Goal: Transaction & Acquisition: Purchase product/service

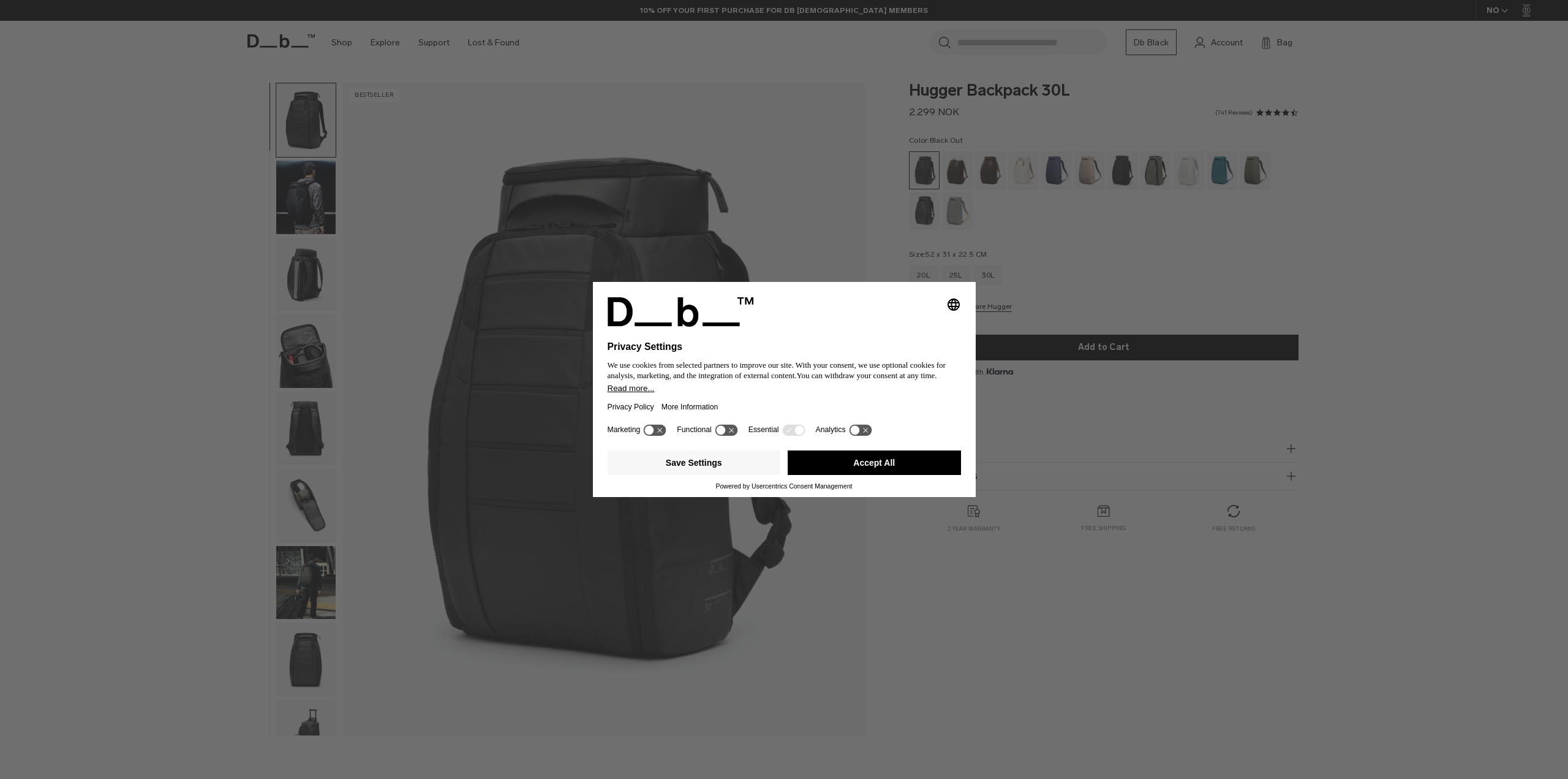
click at [953, 309] on icon "Select language" at bounding box center [953, 304] width 15 height 15
click at [875, 472] on button "Accept All" at bounding box center [874, 463] width 173 height 24
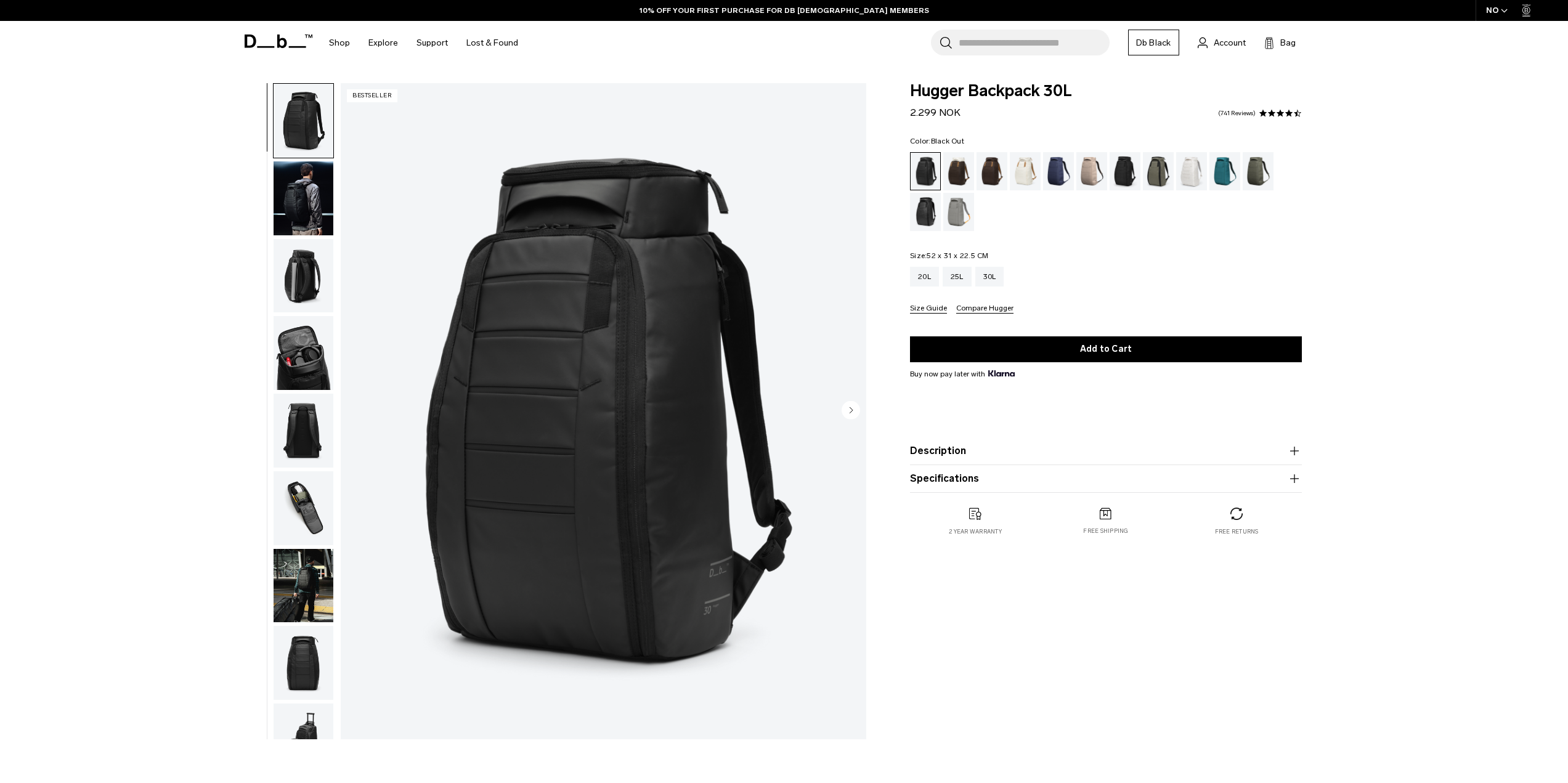
click at [880, 470] on div "Hugger Backpack 30L 2.299 NOK 4.6 star rating 741 Reviews Color: Black Out Out …" at bounding box center [1106, 322] width 466 height 477
click at [952, 274] on div "25L" at bounding box center [956, 277] width 29 height 20
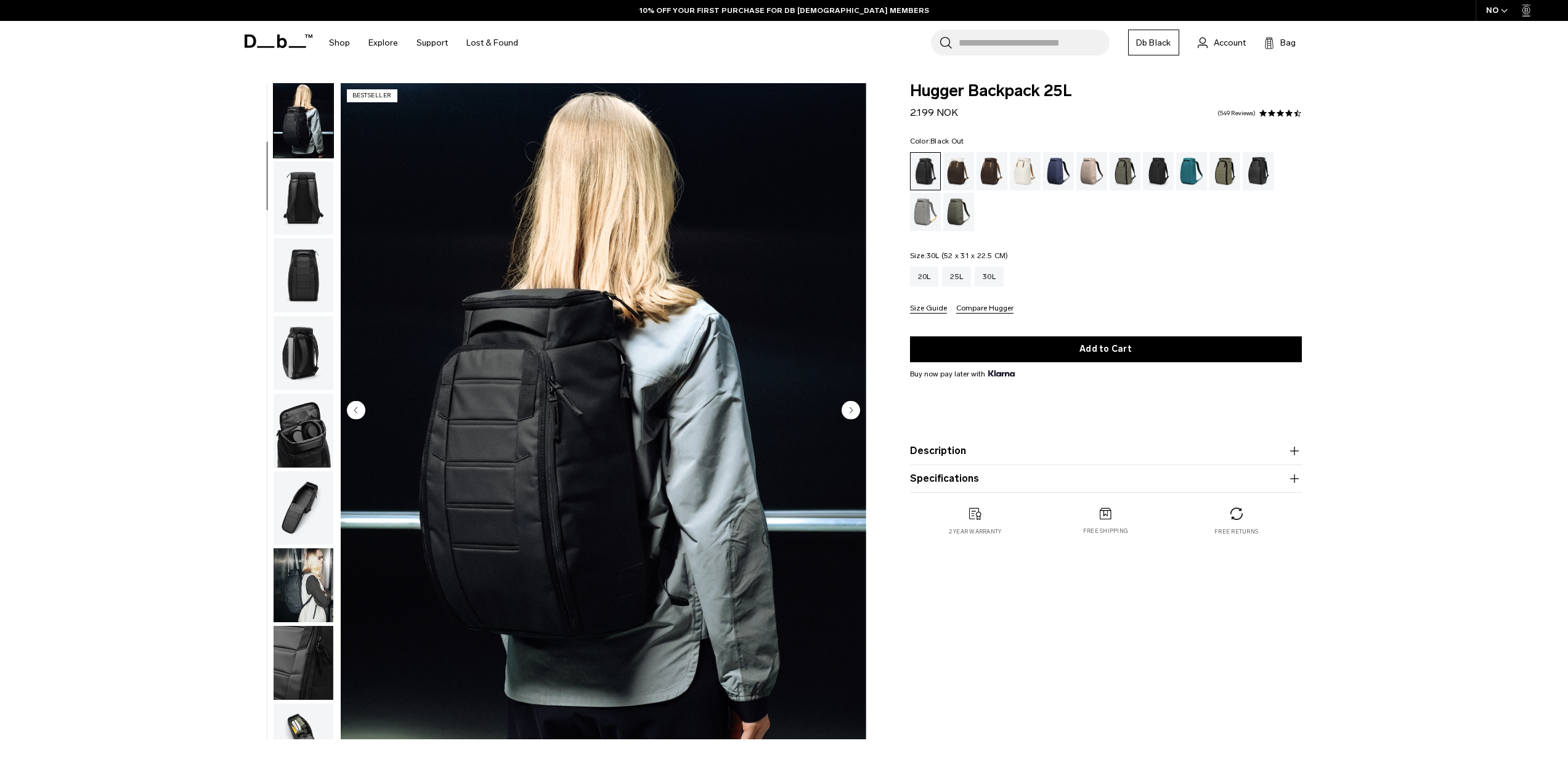
click at [986, 278] on div "30L" at bounding box center [989, 277] width 29 height 20
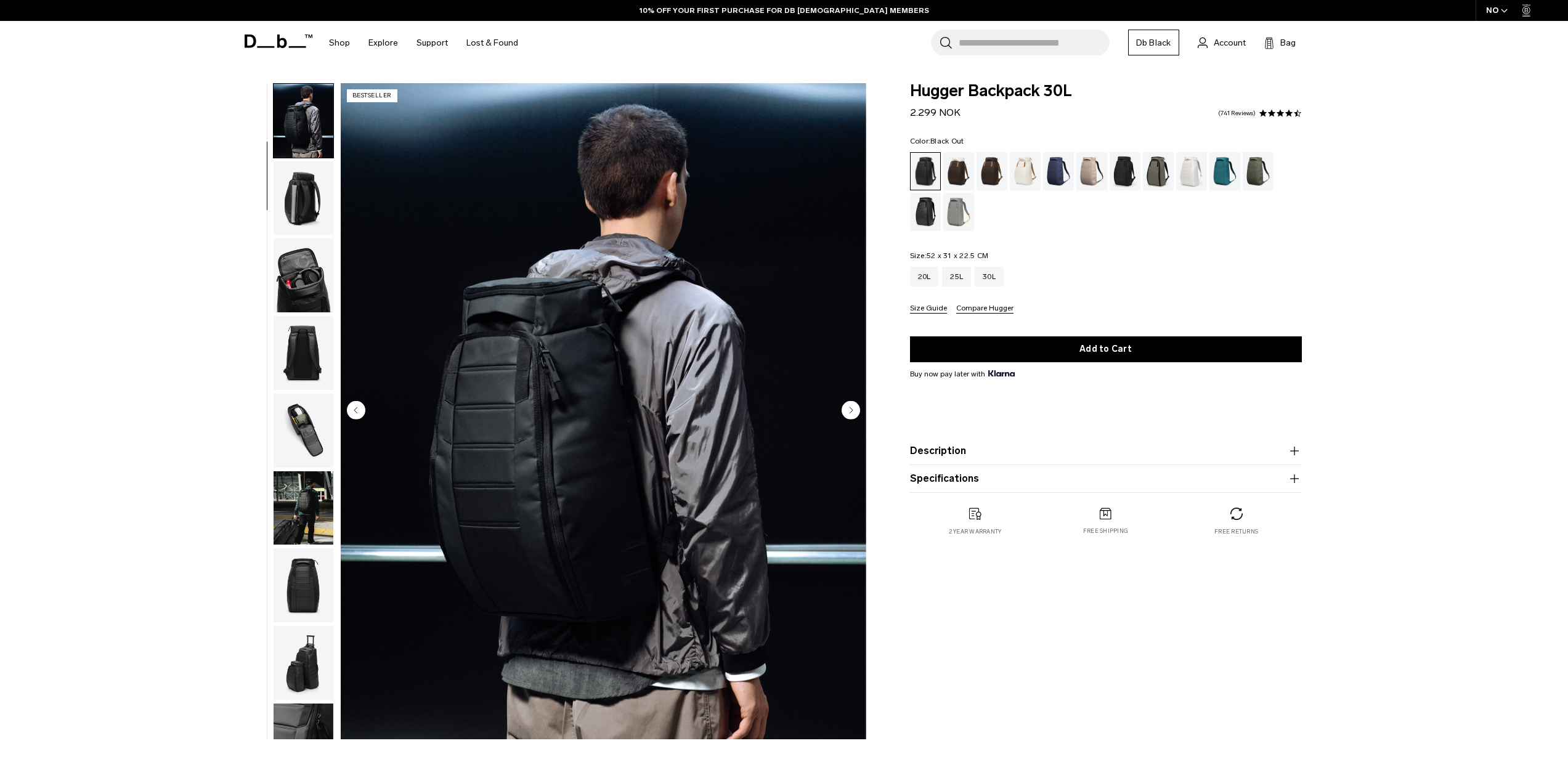
click at [854, 407] on circle "Next slide" at bounding box center [851, 409] width 19 height 19
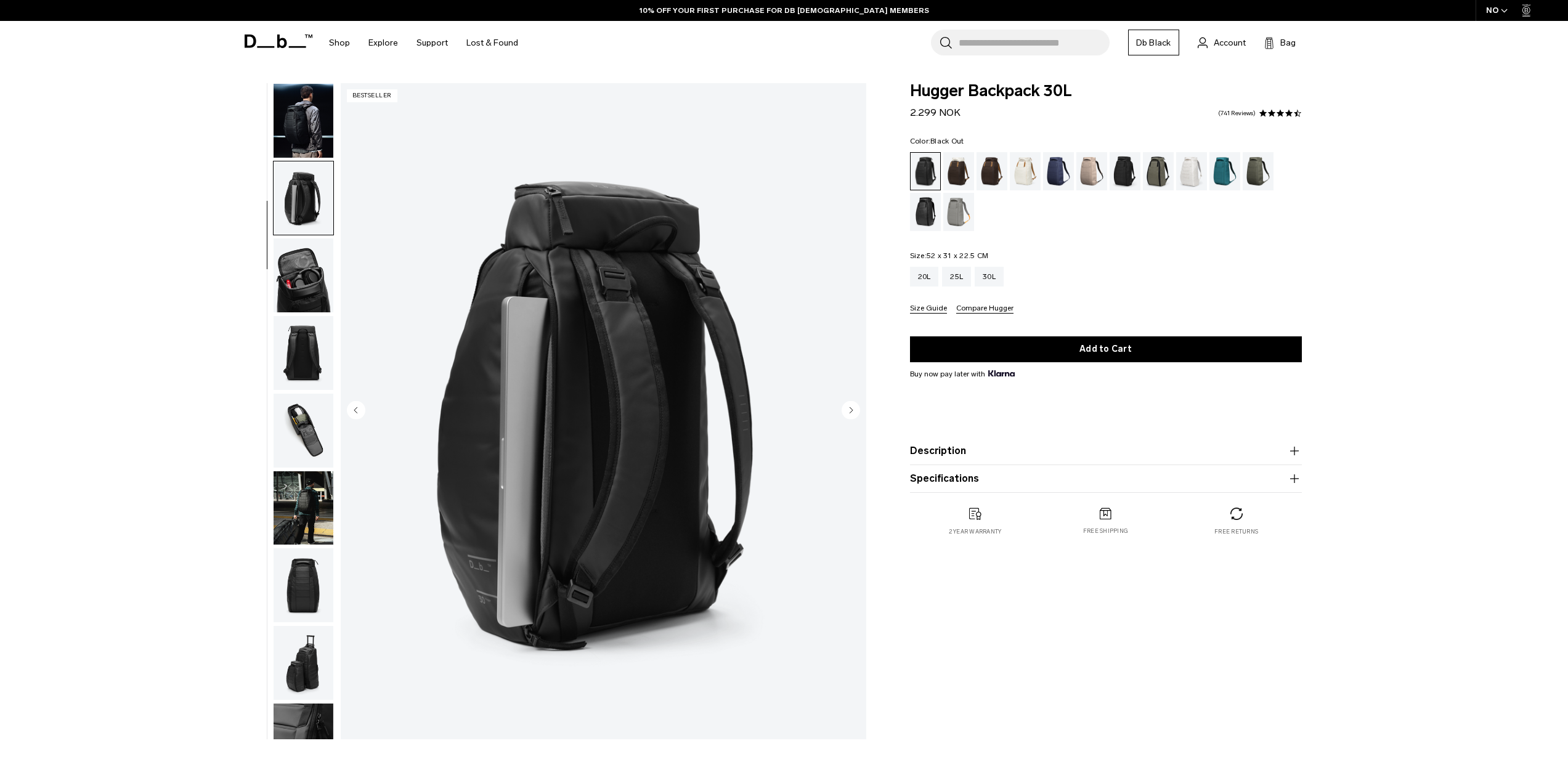
scroll to position [155, 0]
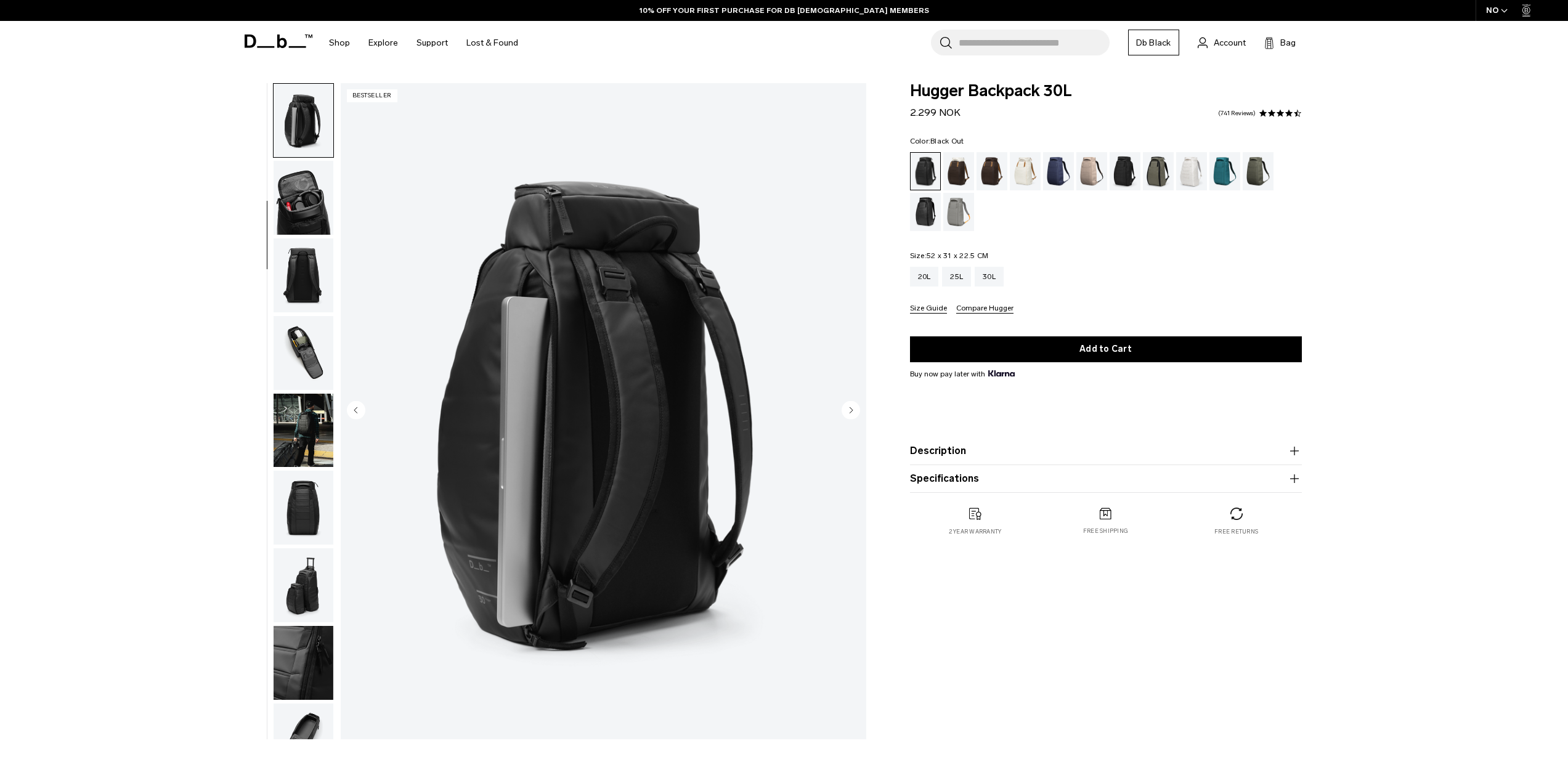
click at [288, 353] on img "button" at bounding box center [303, 353] width 60 height 74
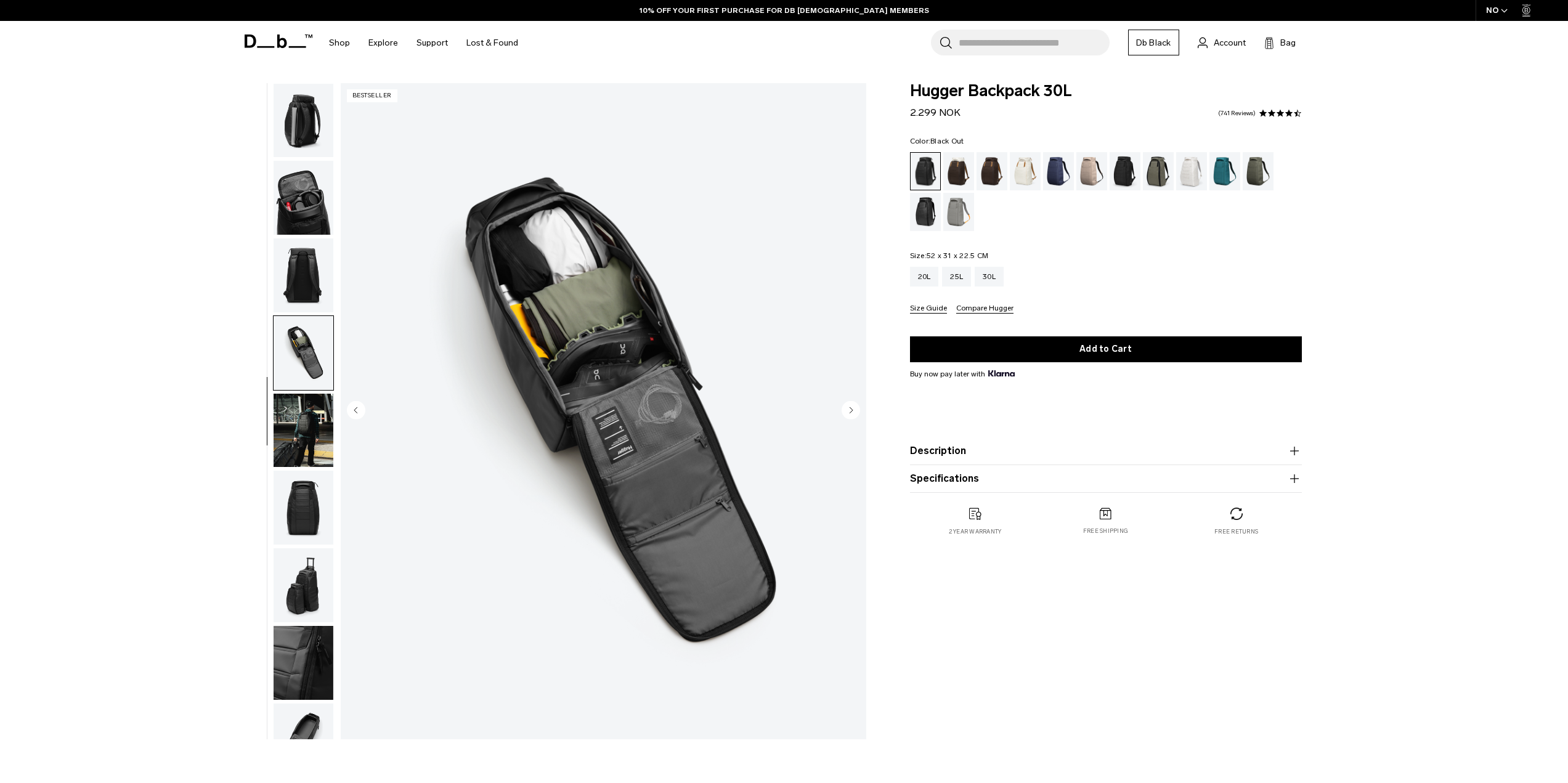
scroll to position [194, 0]
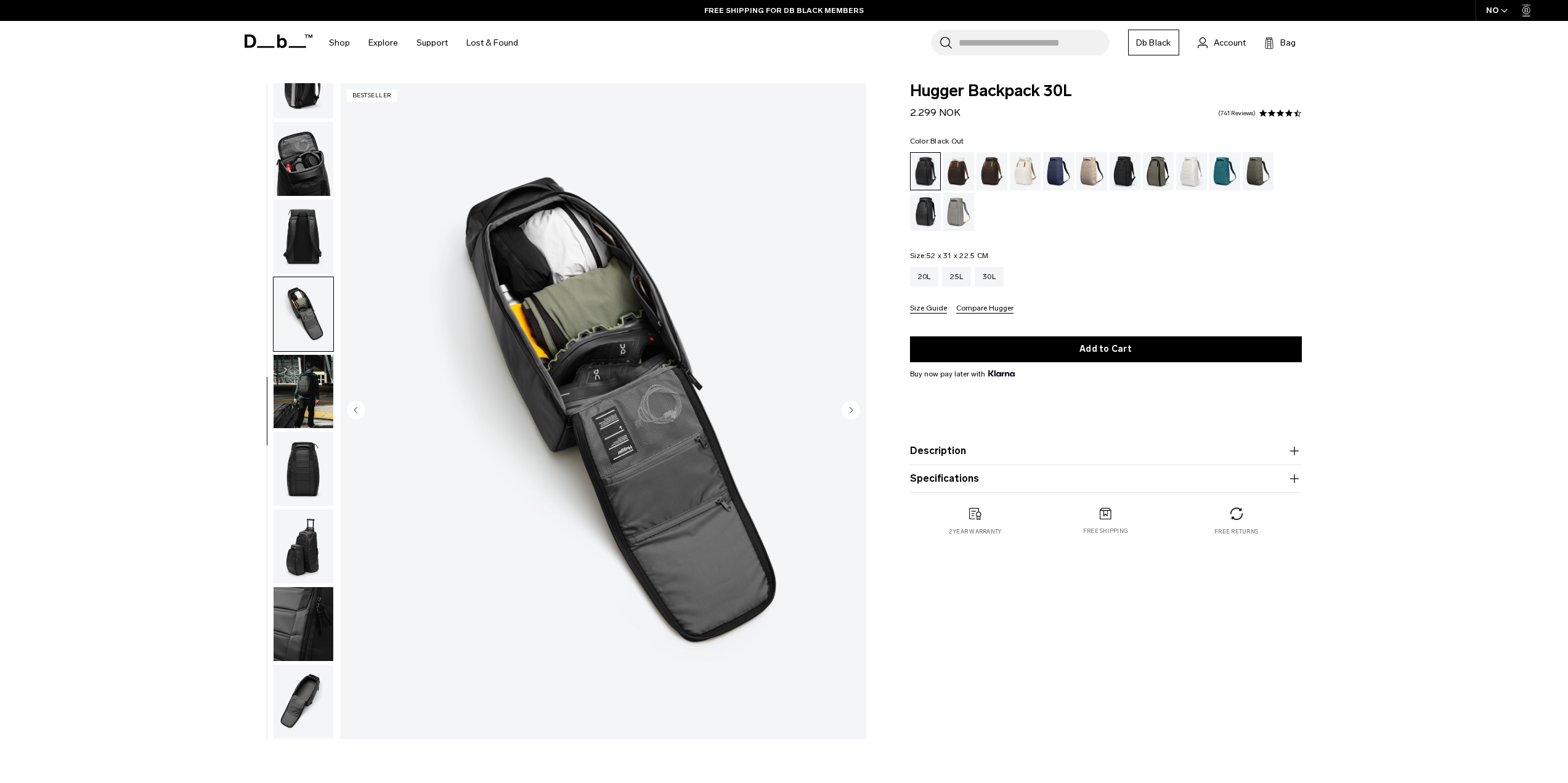
click at [282, 403] on img "button" at bounding box center [303, 391] width 60 height 74
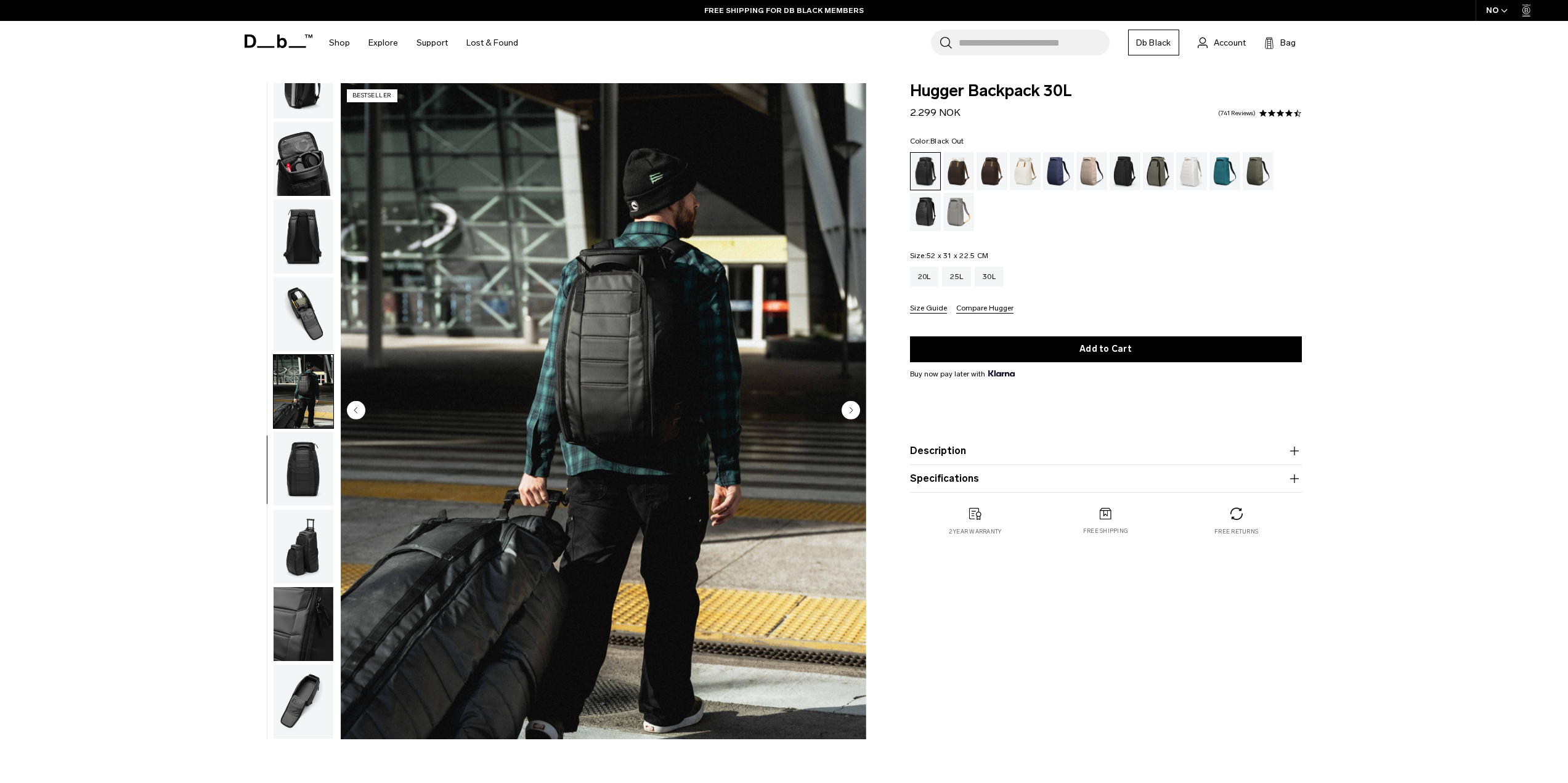
click at [300, 475] on img "button" at bounding box center [303, 468] width 60 height 74
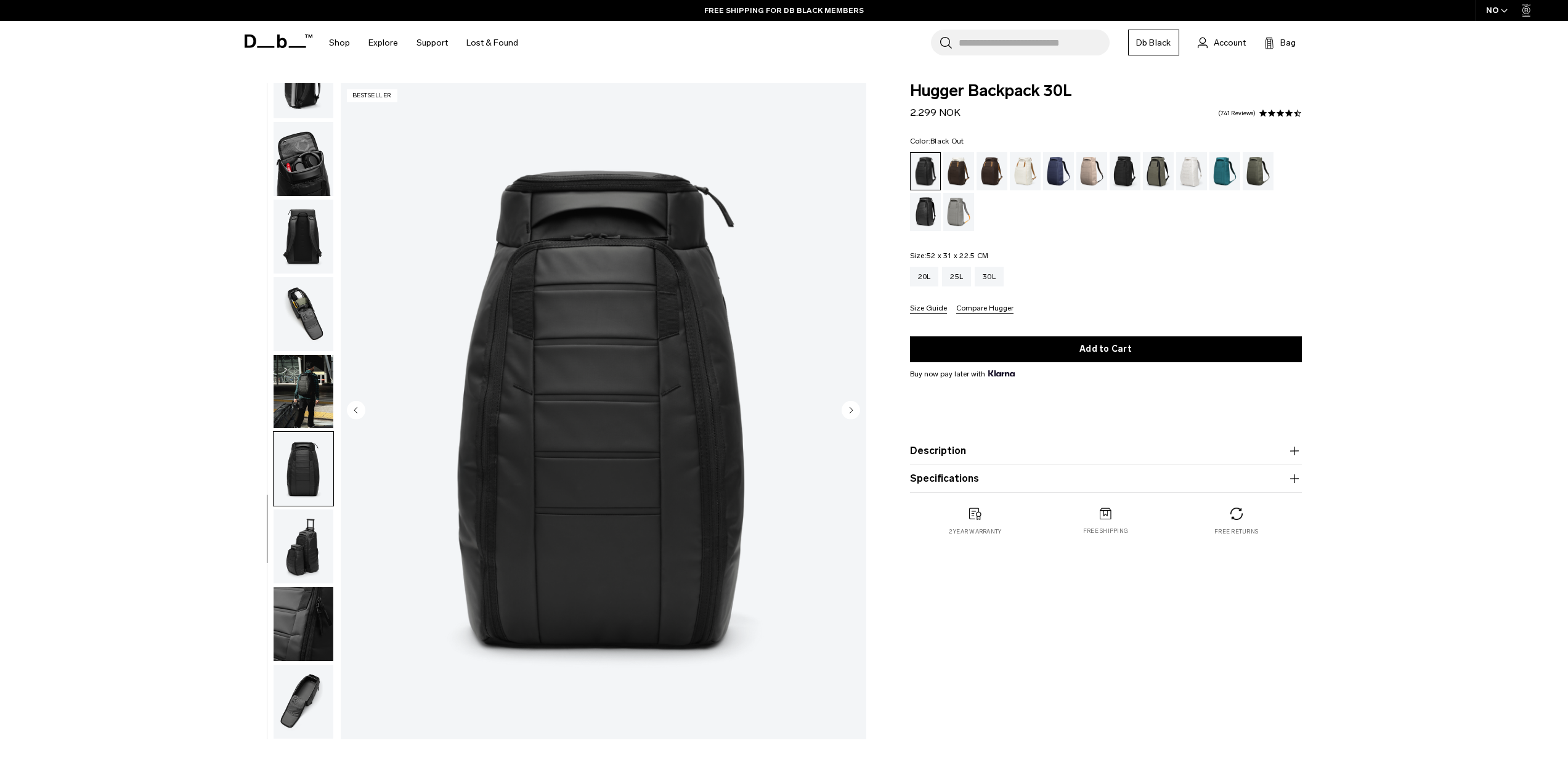
click at [291, 546] on img "button" at bounding box center [303, 546] width 60 height 74
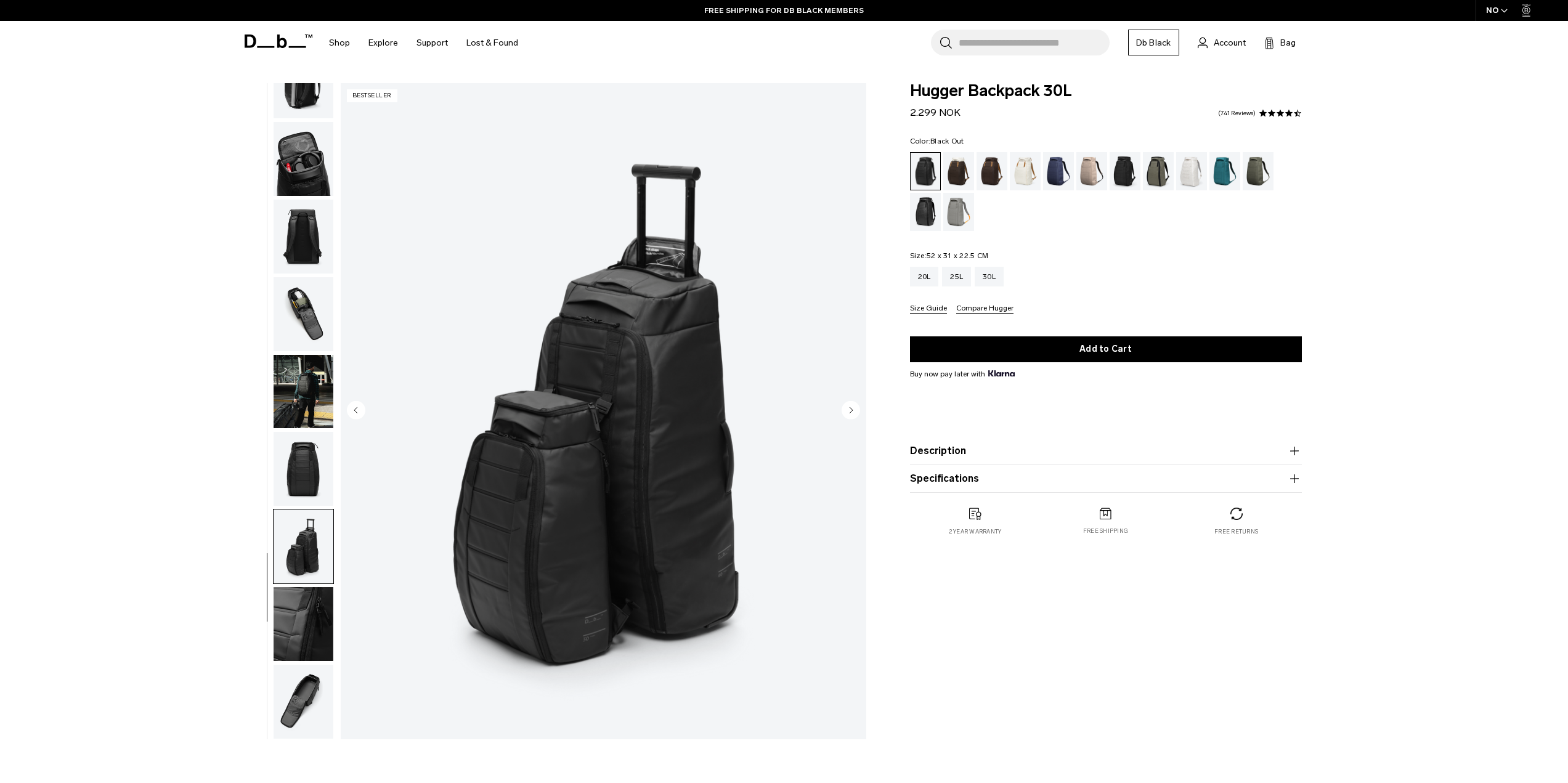
click at [296, 613] on img "button" at bounding box center [303, 623] width 60 height 74
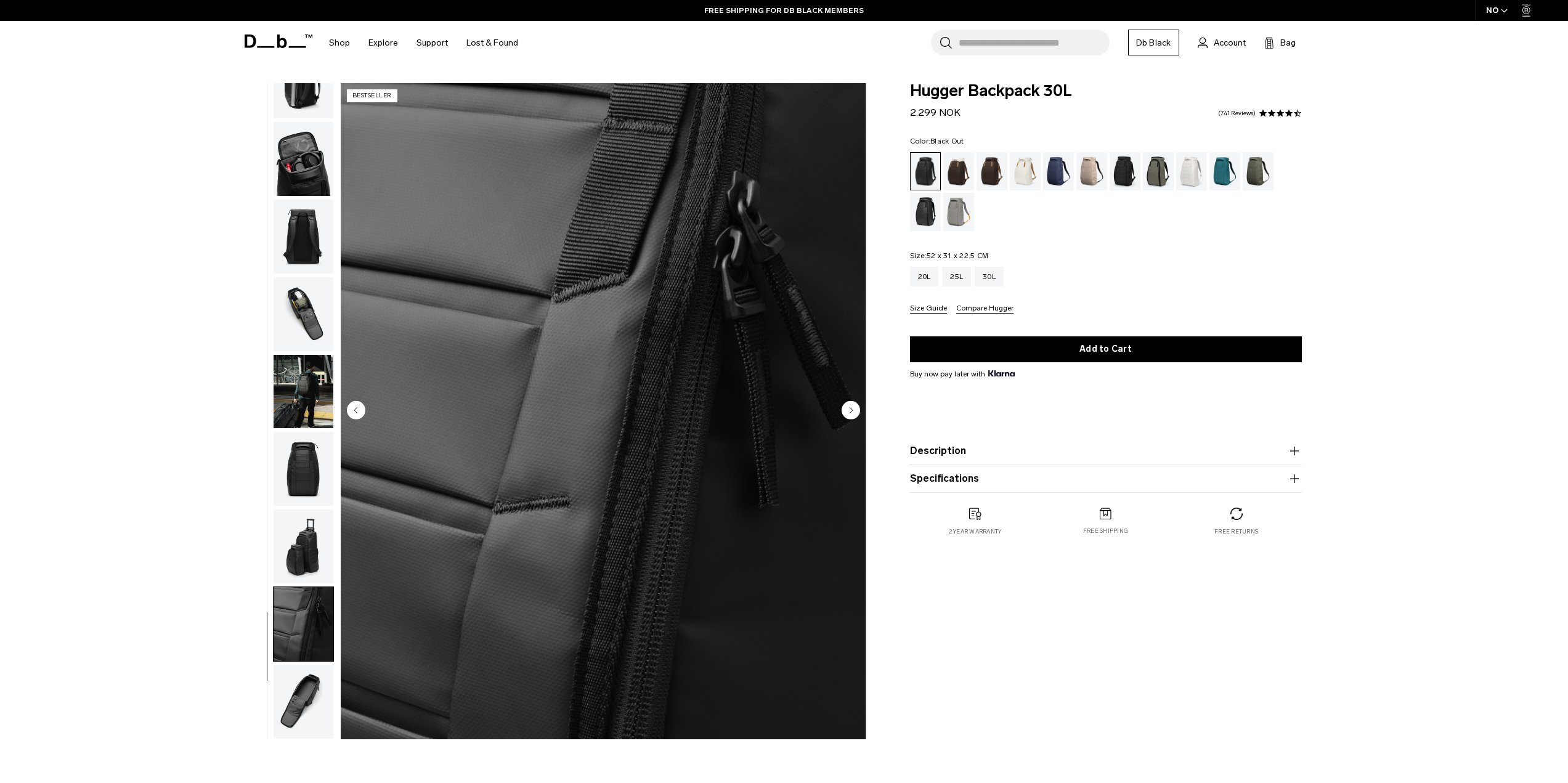
click at [286, 695] on img "button" at bounding box center [303, 701] width 60 height 74
